Goal: Task Accomplishment & Management: Manage account settings

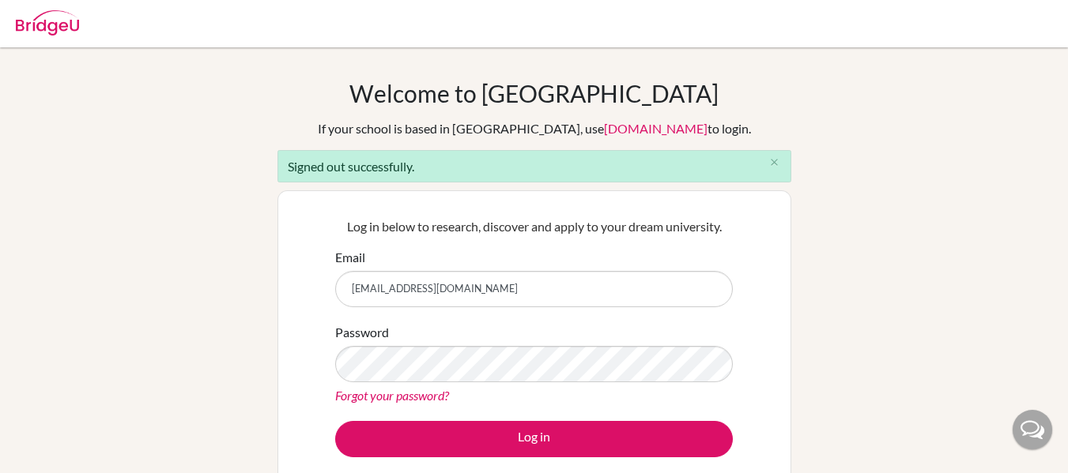
click at [597, 282] on input "[EMAIL_ADDRESS][DOMAIN_NAME]" at bounding box center [534, 289] width 398 height 36
type input "[EMAIL_ADDRESS][DOMAIN_NAME]"
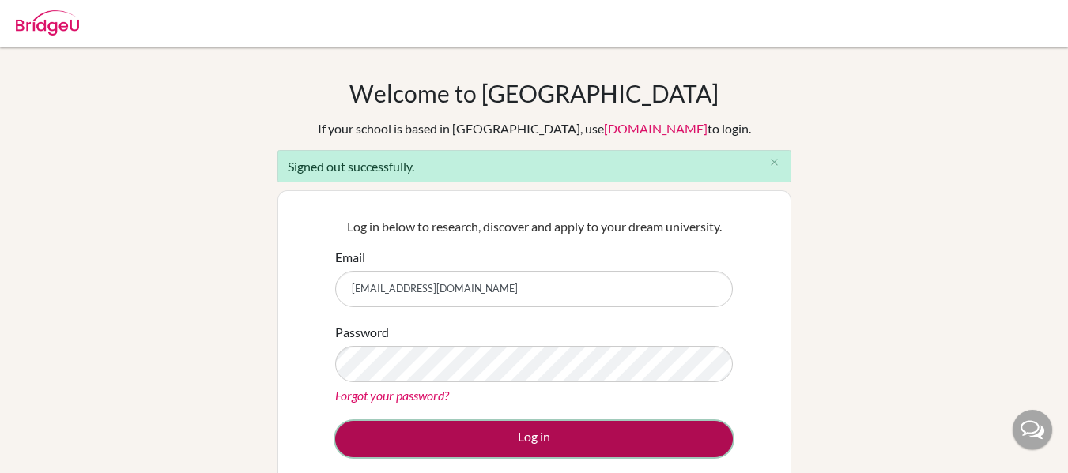
click at [536, 436] on button "Log in" at bounding box center [534, 439] width 398 height 36
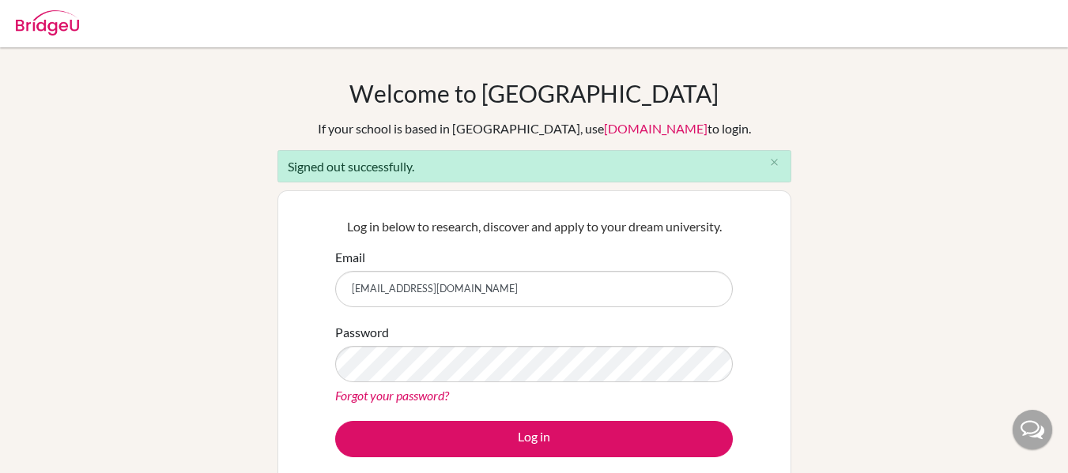
type input "[EMAIL_ADDRESS][DOMAIN_NAME]"
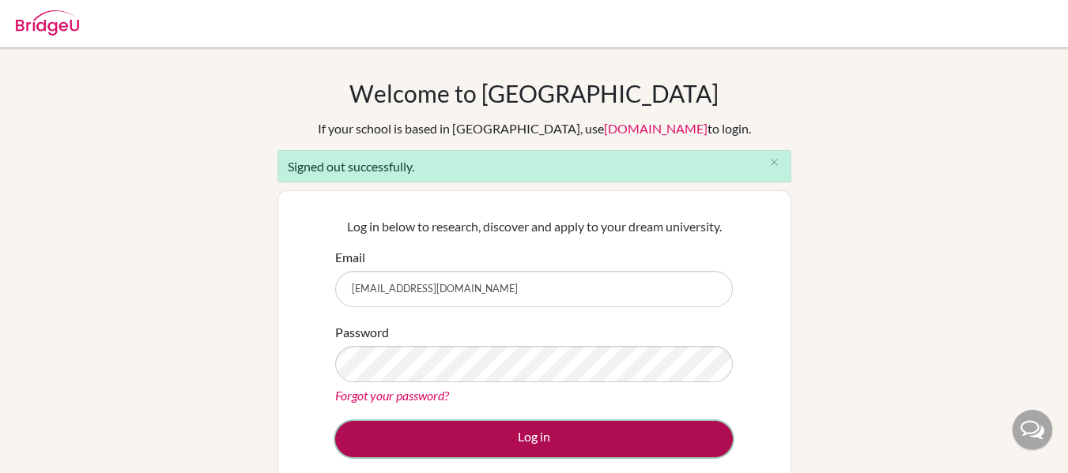
click at [522, 431] on button "Log in" at bounding box center [534, 439] width 398 height 36
